Goal: Transaction & Acquisition: Purchase product/service

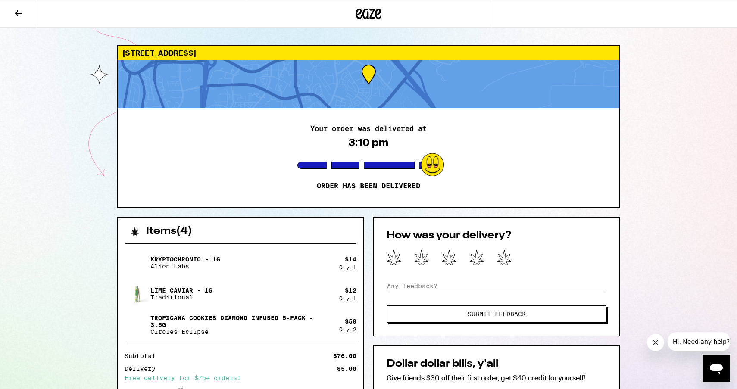
click at [19, 11] on icon at bounding box center [18, 13] width 10 height 10
